Goal: Transaction & Acquisition: Purchase product/service

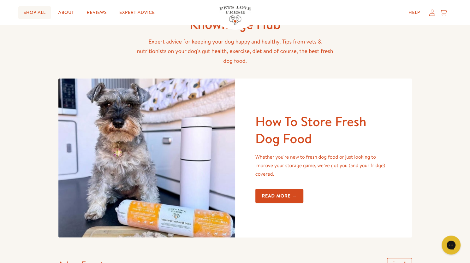
click at [37, 13] on link "Shop All" at bounding box center [34, 12] width 32 height 13
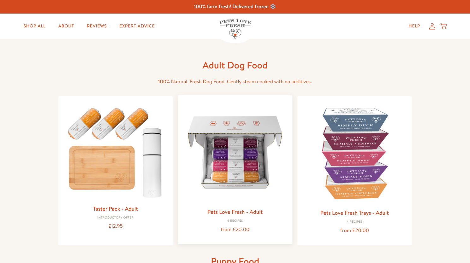
click at [242, 149] on img at bounding box center [235, 152] width 104 height 104
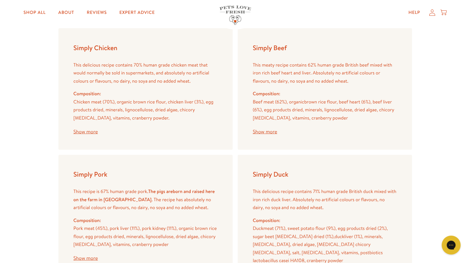
scroll to position [756, 0]
click at [91, 132] on button "Show more" at bounding box center [86, 132] width 24 height 5
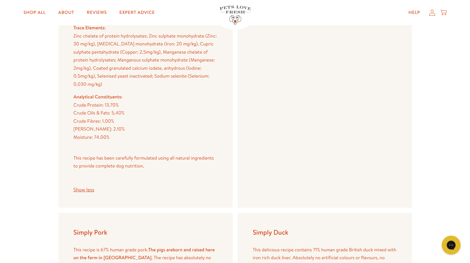
scroll to position [881, 0]
